Goal: Information Seeking & Learning: Learn about a topic

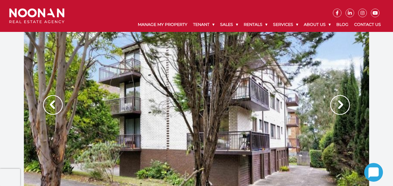
scroll to position [1, 0]
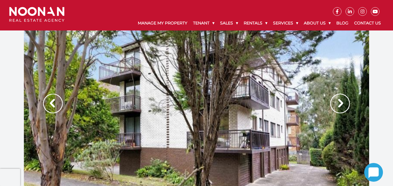
click at [341, 104] on img at bounding box center [341, 104] width 20 height 20
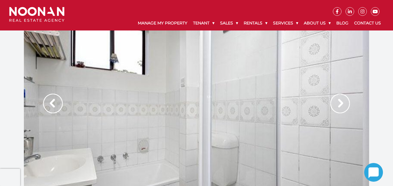
click at [341, 104] on img at bounding box center [341, 104] width 20 height 20
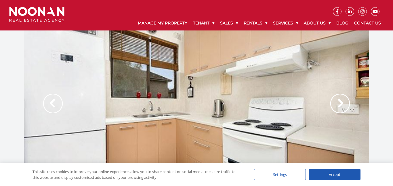
click at [341, 104] on img at bounding box center [341, 104] width 20 height 20
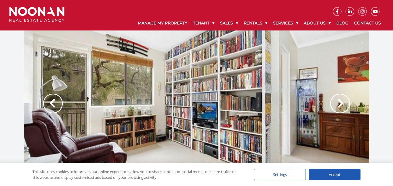
click at [341, 104] on img at bounding box center [341, 104] width 20 height 20
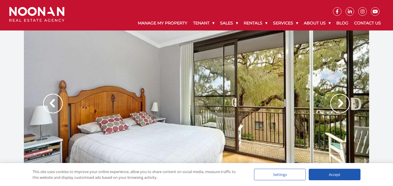
click at [341, 104] on img at bounding box center [341, 104] width 20 height 20
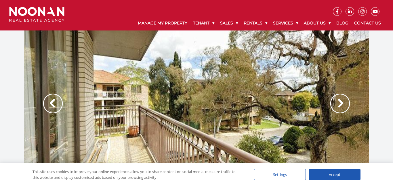
click at [341, 104] on img at bounding box center [341, 104] width 20 height 20
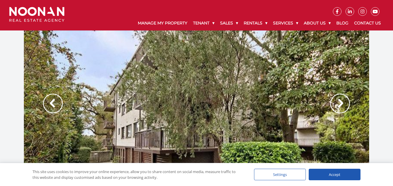
click at [50, 101] on img at bounding box center [53, 104] width 20 height 20
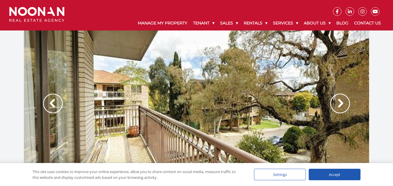
click at [342, 104] on img at bounding box center [341, 104] width 20 height 20
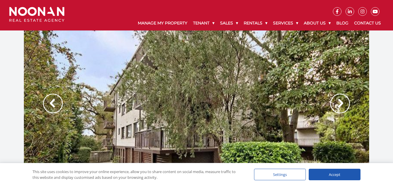
click at [342, 104] on img at bounding box center [341, 104] width 20 height 20
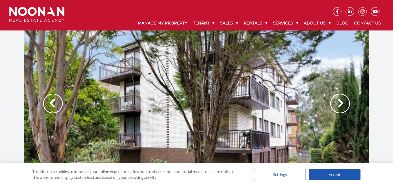
click at [342, 104] on img at bounding box center [341, 104] width 20 height 20
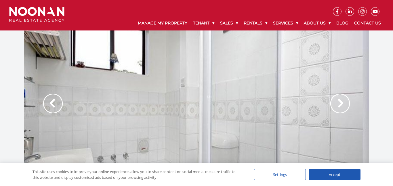
click at [342, 104] on img at bounding box center [341, 104] width 20 height 20
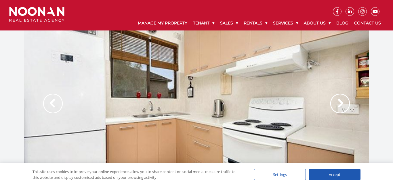
click at [342, 104] on img at bounding box center [341, 104] width 20 height 20
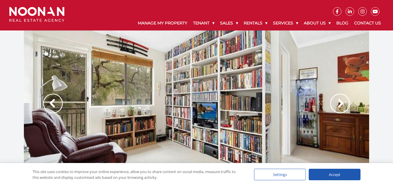
click at [342, 104] on img at bounding box center [341, 104] width 20 height 20
